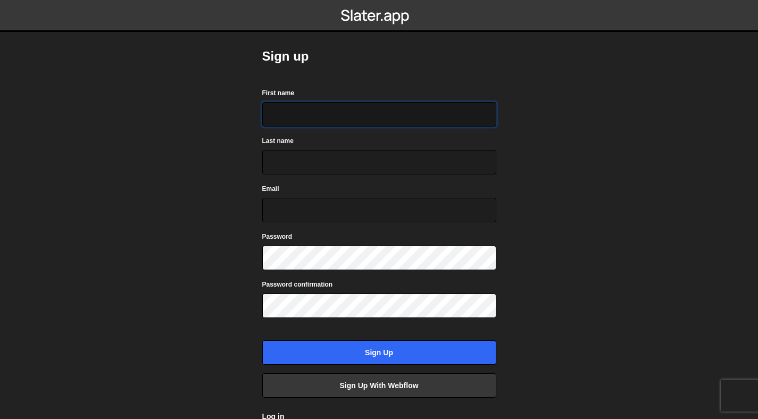
click at [322, 120] on input "First name" at bounding box center [379, 114] width 234 height 24
type input "KURT"
type input "GARCIA"
type input "kurt.badillog@gmail.com"
type input "K"
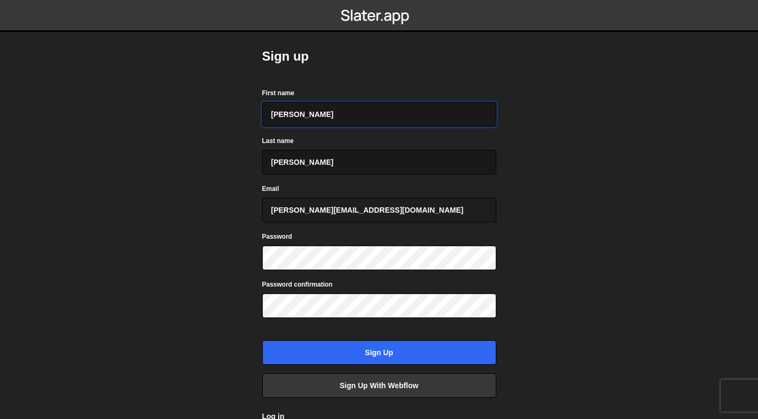
type input "[PERSON_NAME]"
click at [277, 161] on input "GARCIA" at bounding box center [379, 162] width 234 height 24
type input "Badillo"
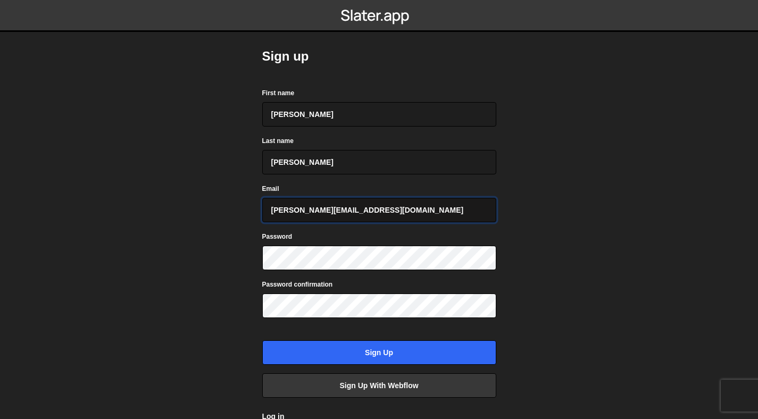
click at [286, 215] on input "kurt.badillog@gmail.com" at bounding box center [379, 210] width 234 height 24
type input "badillokurt9@gmail.com"
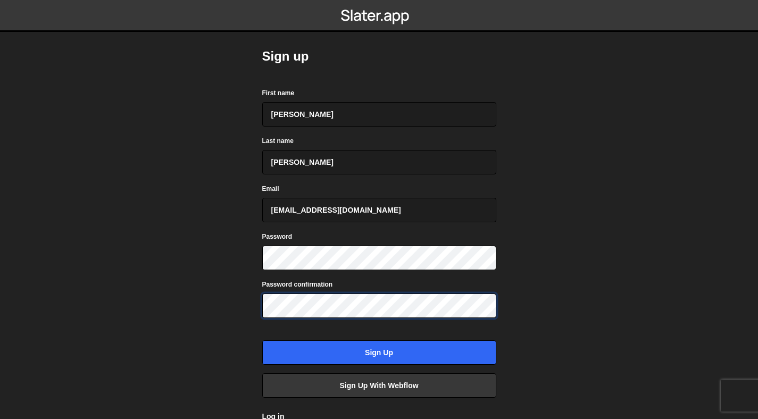
click at [262, 340] on input "Sign up" at bounding box center [379, 352] width 234 height 24
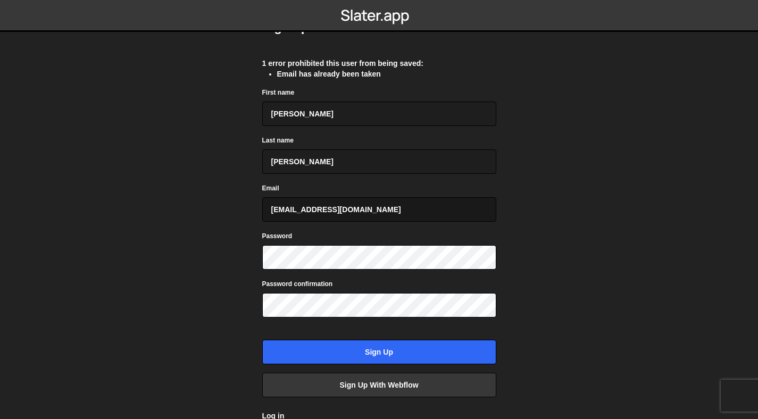
scroll to position [34, 0]
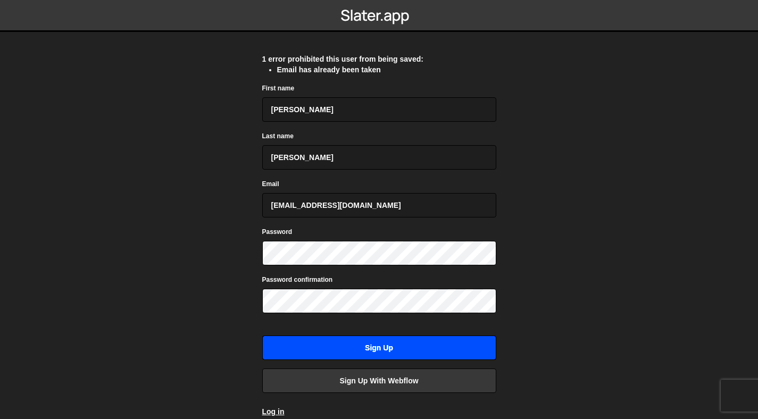
click at [362, 343] on input "Sign up" at bounding box center [379, 348] width 234 height 24
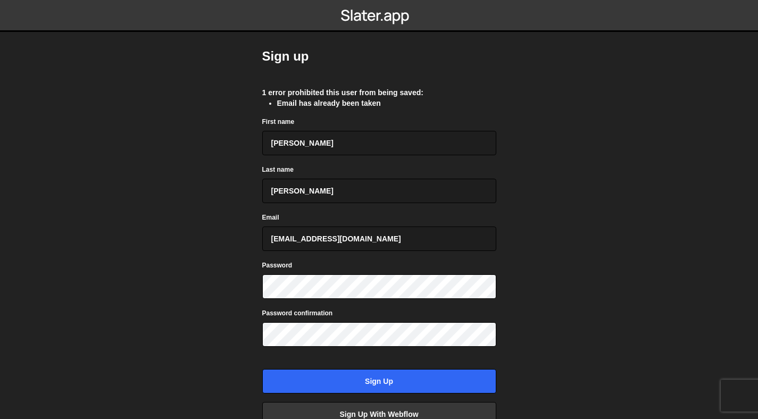
scroll to position [79, 0]
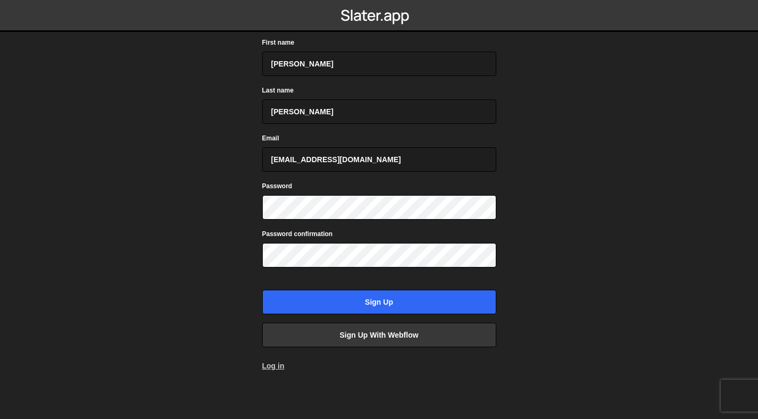
click at [270, 369] on link "Log in" at bounding box center [273, 366] width 22 height 9
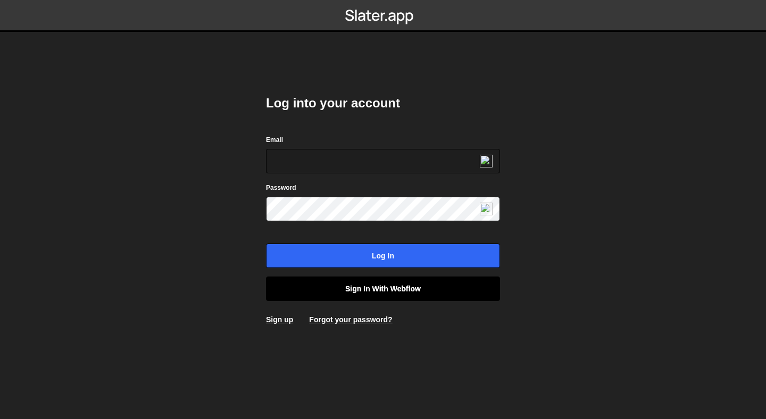
click at [398, 289] on link "Sign in with Webflow" at bounding box center [383, 289] width 234 height 24
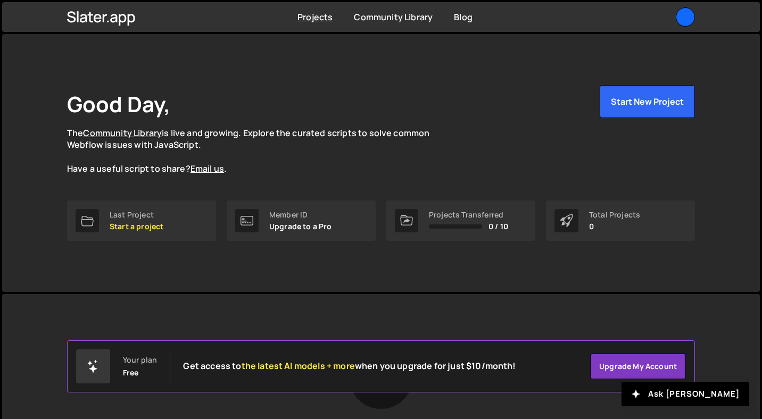
click at [298, 228] on p "Upgrade to a Pro" at bounding box center [300, 226] width 63 height 9
click at [614, 357] on link "Upgrade my account" at bounding box center [638, 367] width 96 height 26
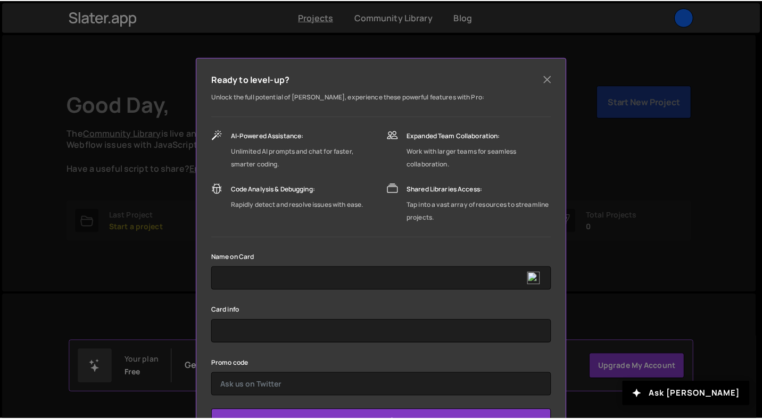
scroll to position [95, 0]
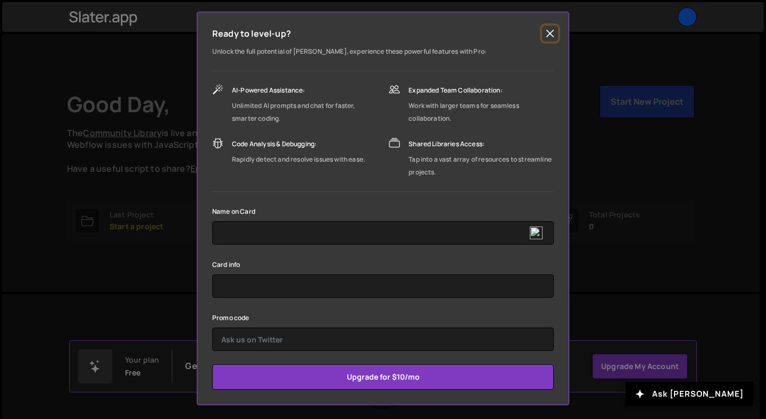
click at [549, 36] on button "Close" at bounding box center [550, 34] width 16 height 16
